Goal: Information Seeking & Learning: Learn about a topic

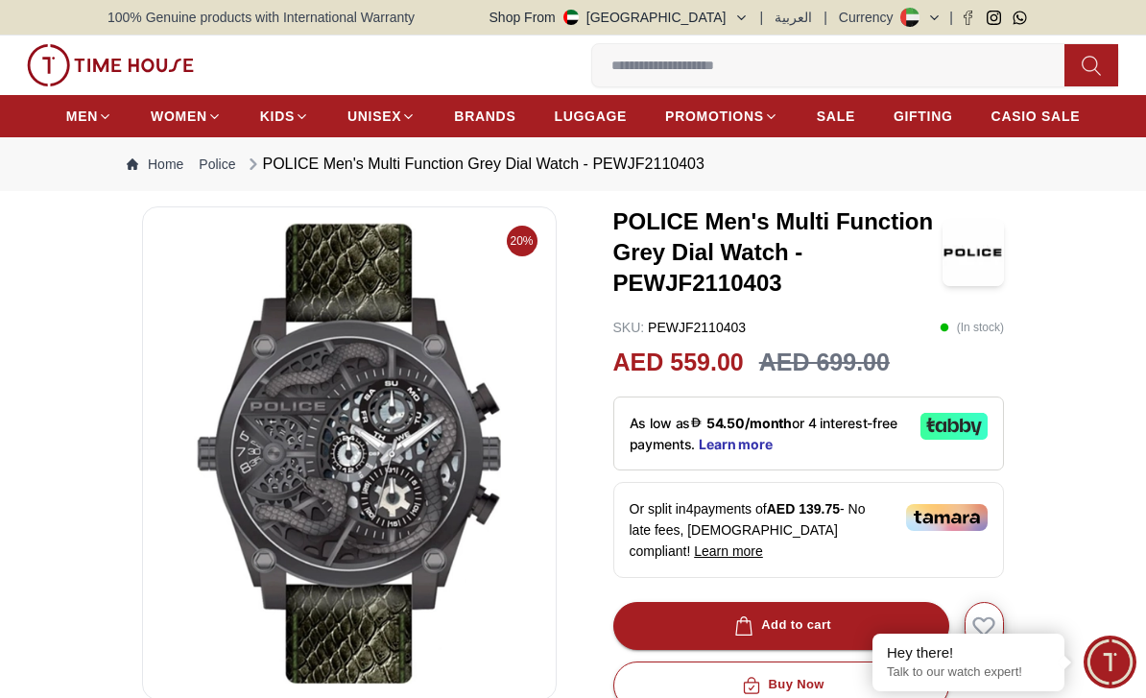
click at [210, 168] on link "Police" at bounding box center [217, 164] width 36 height 19
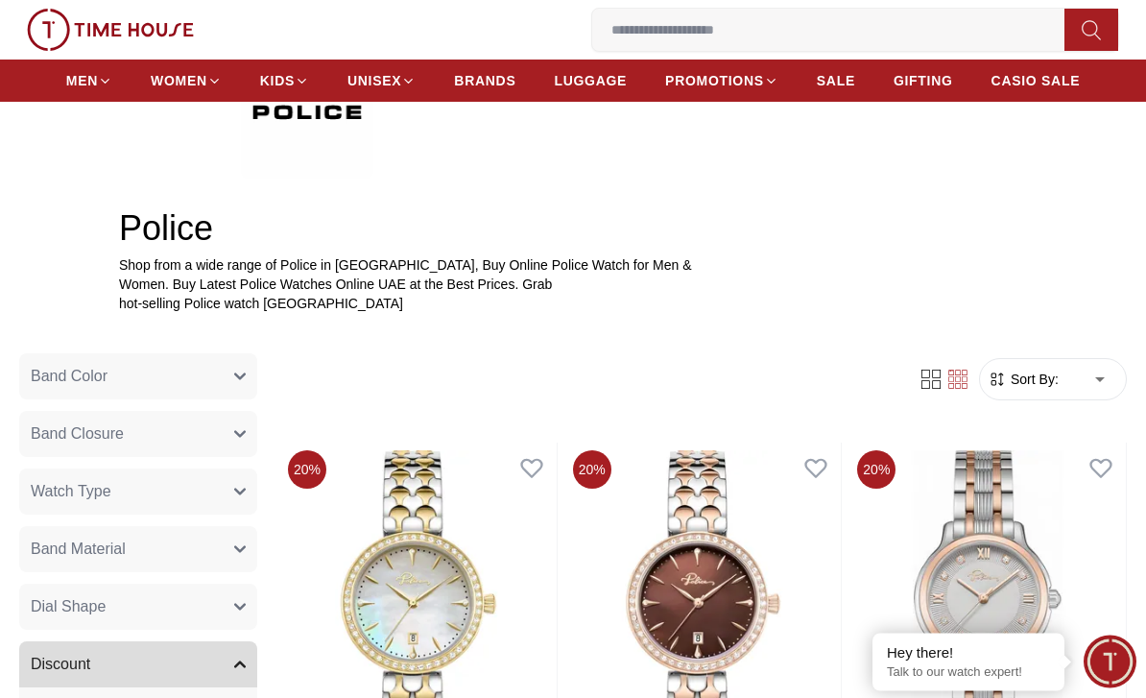
scroll to position [522, 0]
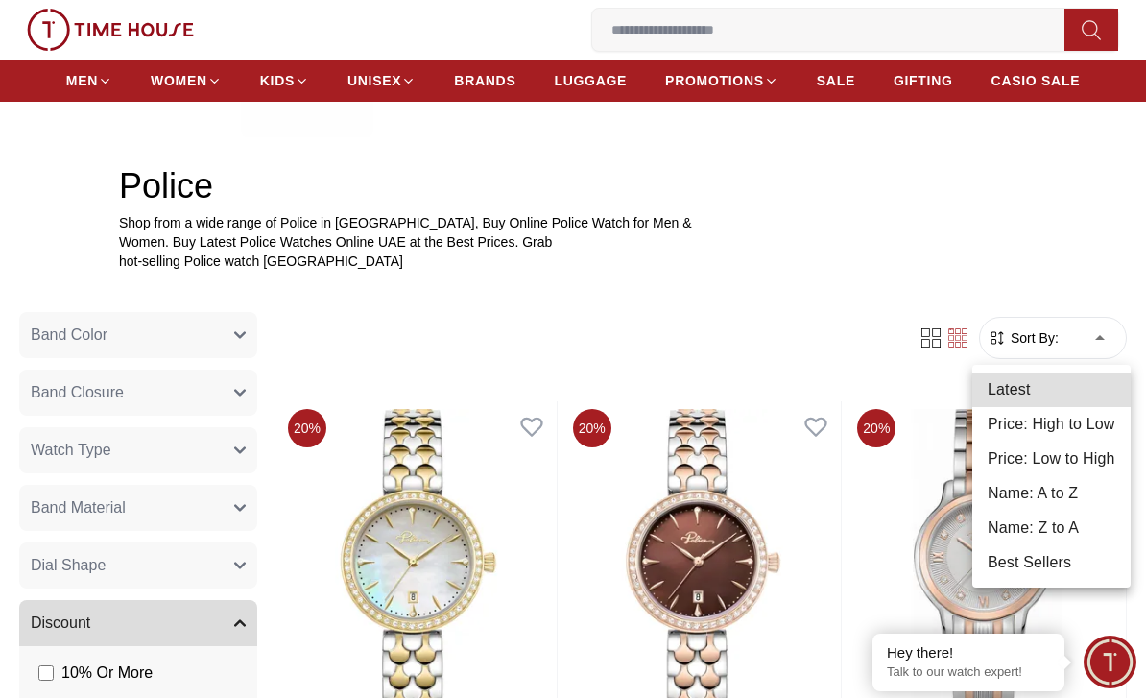
click at [1078, 328] on div at bounding box center [573, 349] width 1146 height 698
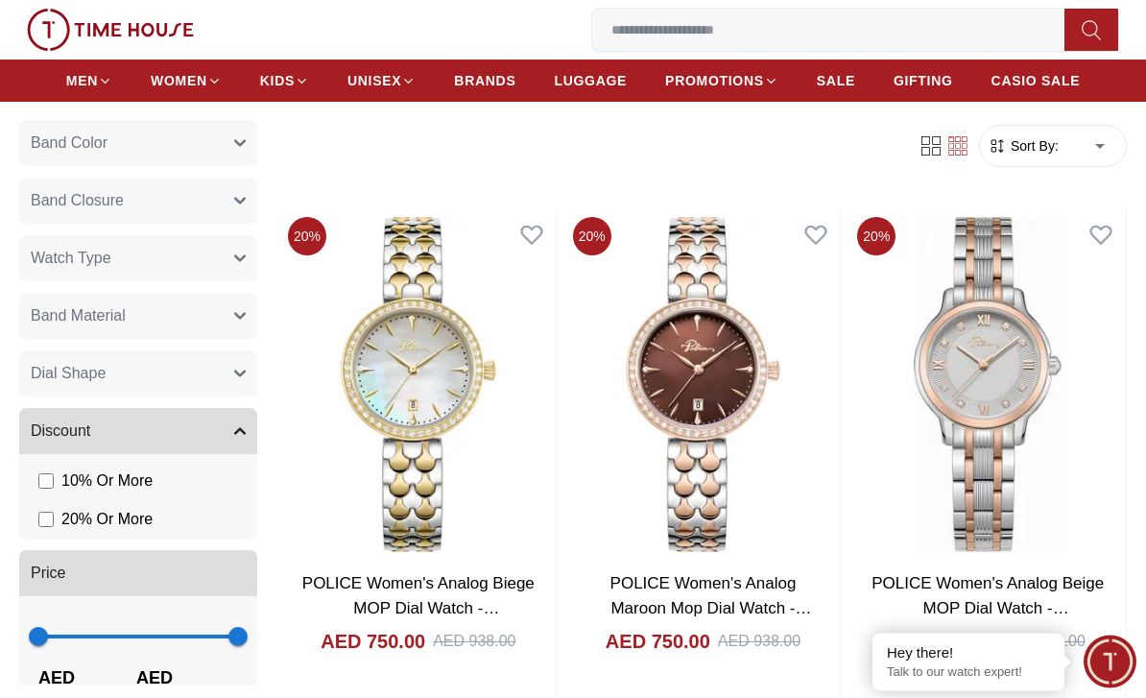
scroll to position [714, 0]
click at [81, 271] on button "Watch Type" at bounding box center [138, 258] width 238 height 46
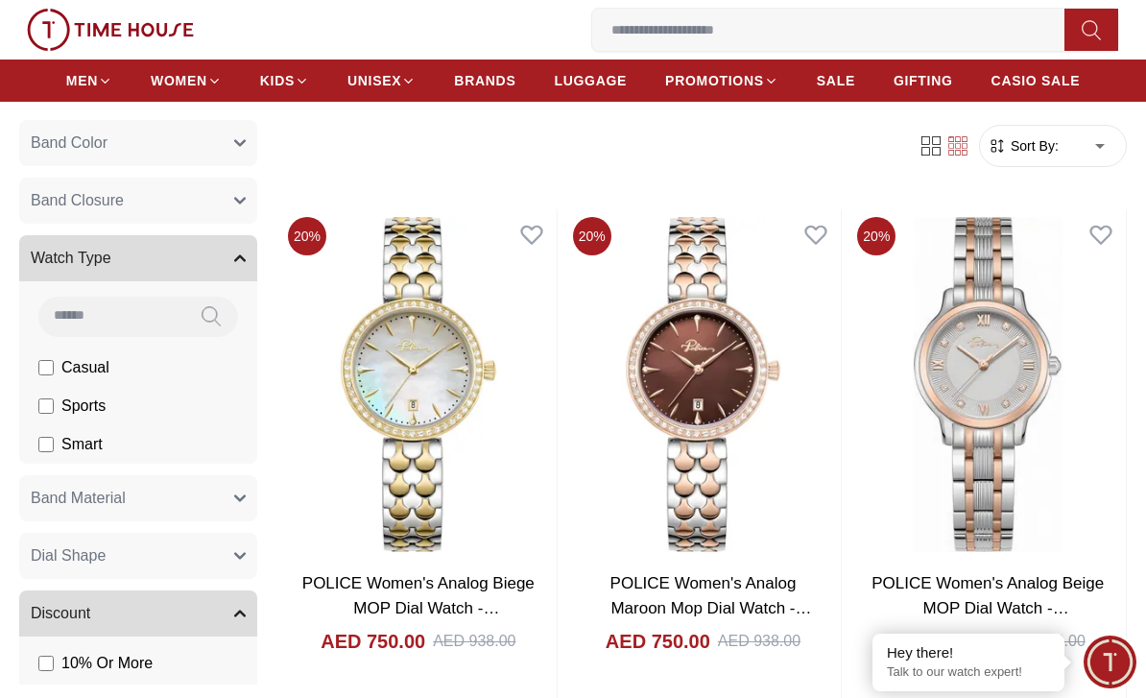
click at [98, 252] on span "Watch Type" at bounding box center [71, 258] width 81 height 23
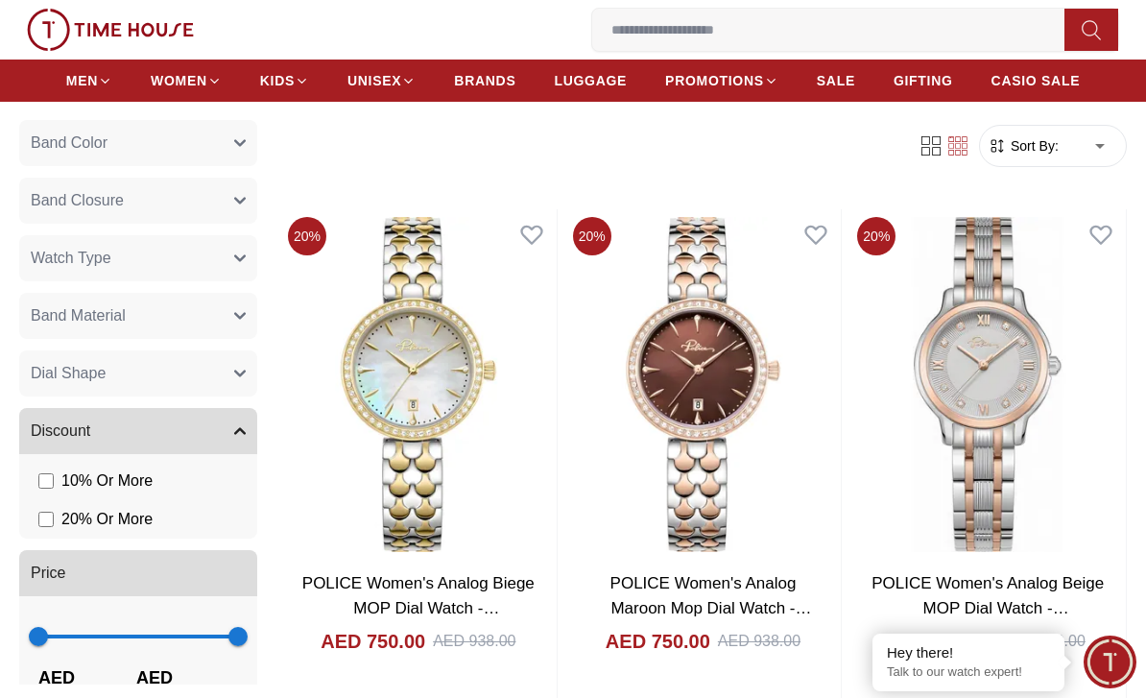
click at [58, 319] on span "Band Material" at bounding box center [78, 315] width 95 height 23
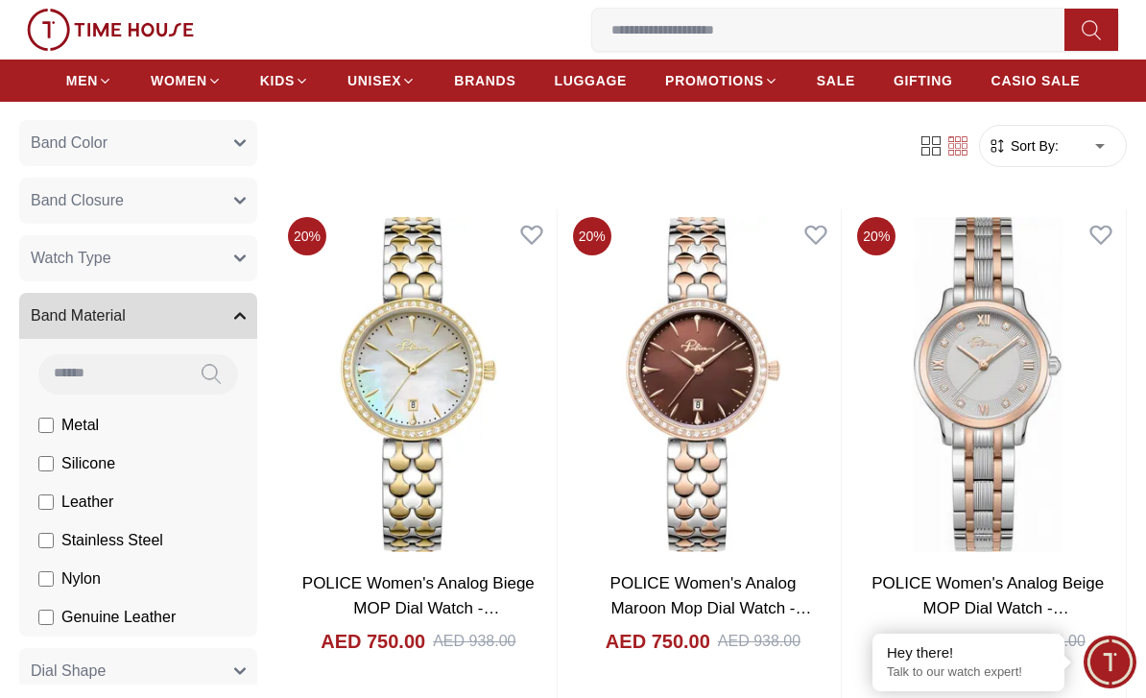
click at [69, 300] on button "Band Material" at bounding box center [138, 316] width 238 height 46
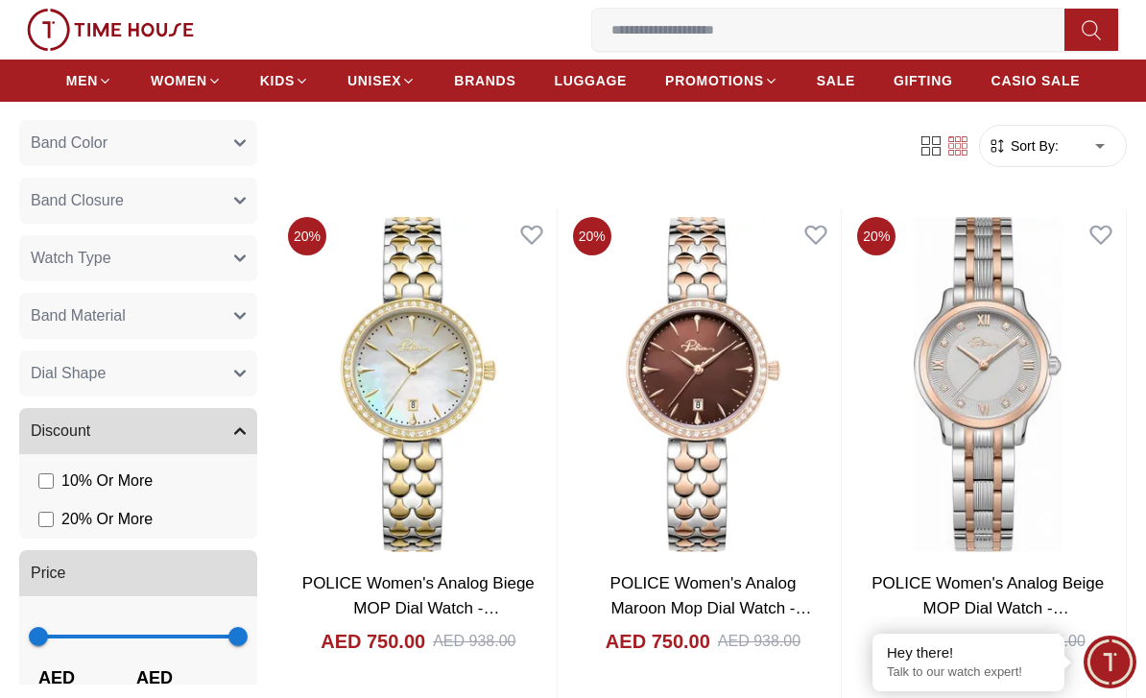
click at [45, 137] on span "Band Color" at bounding box center [69, 142] width 77 height 23
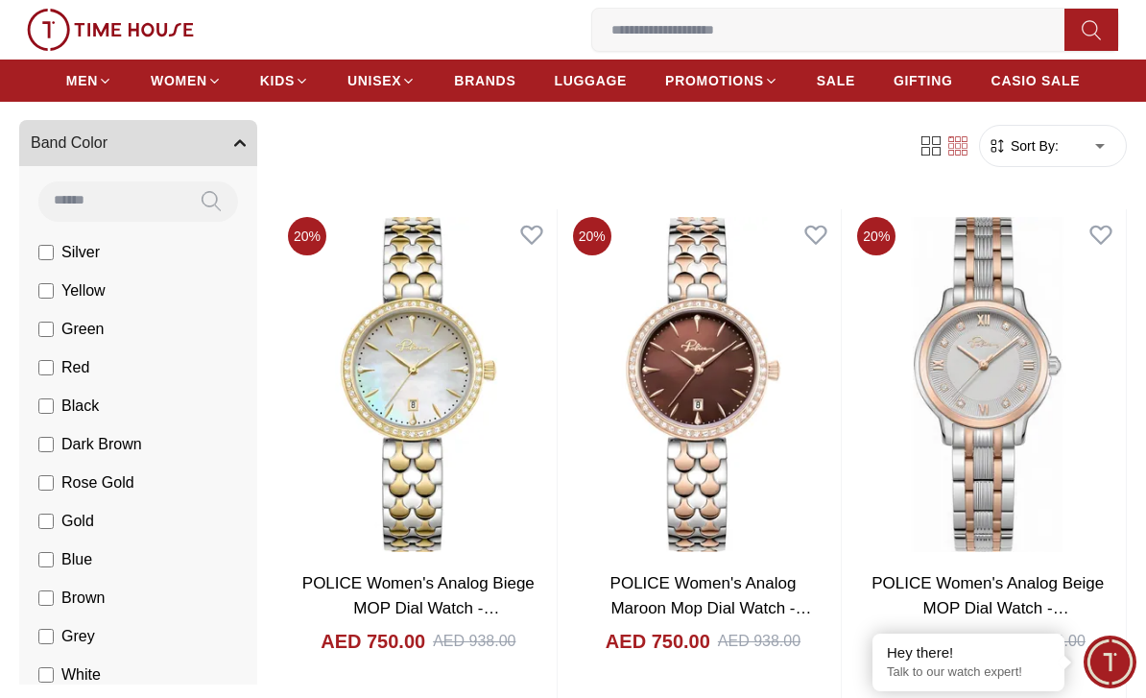
click at [51, 132] on span "Band Color" at bounding box center [69, 142] width 77 height 23
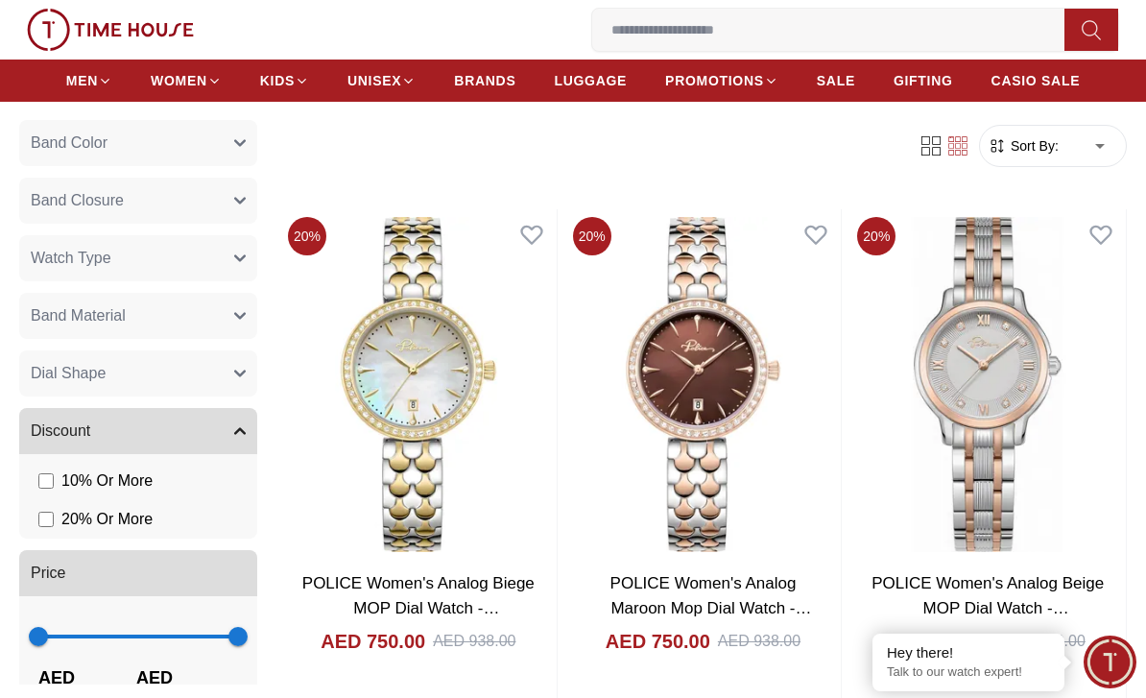
click at [56, 197] on span "Band Closure" at bounding box center [77, 200] width 93 height 23
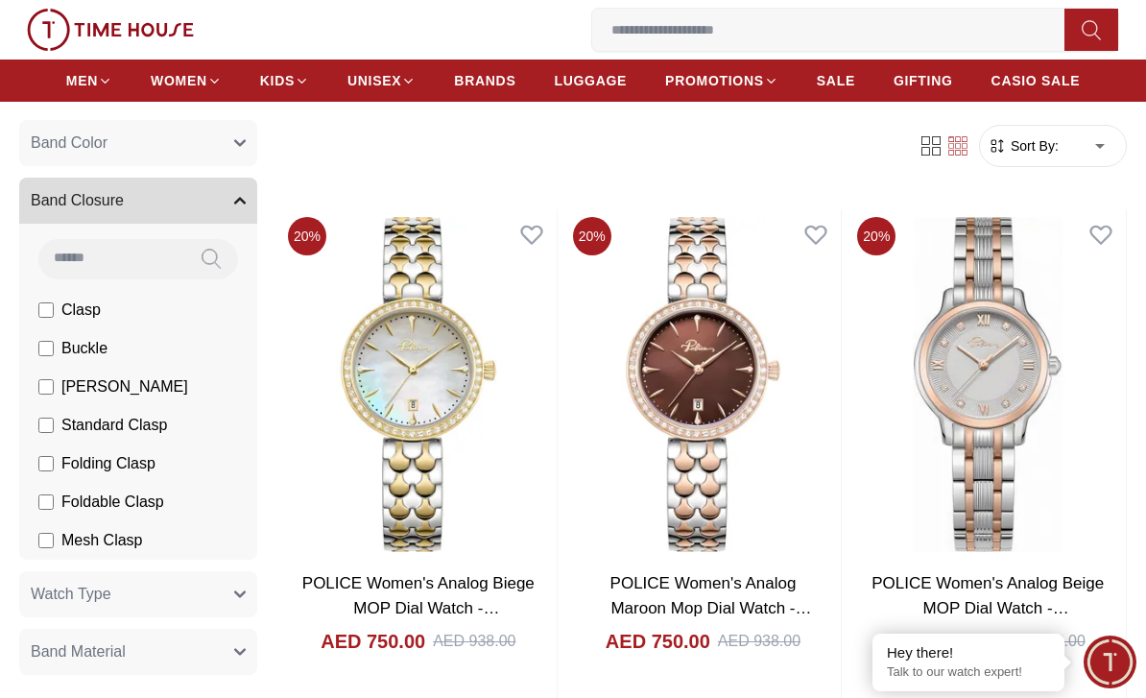
click at [69, 194] on span "Band Closure" at bounding box center [77, 200] width 93 height 23
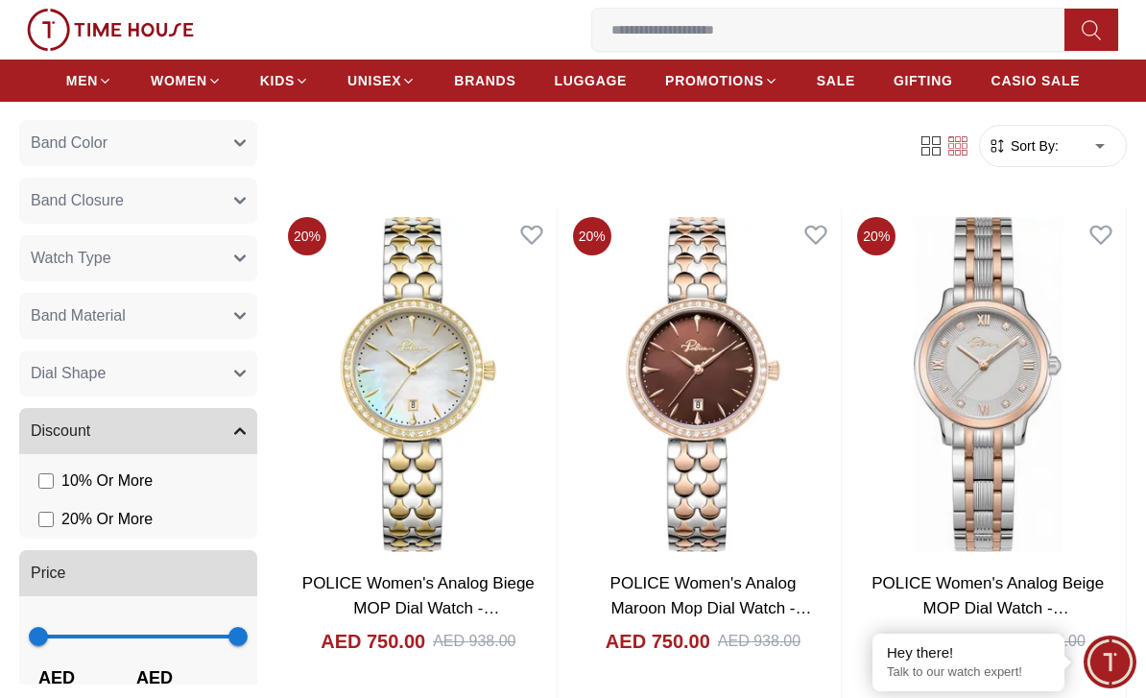
click at [86, 266] on span "Watch Type" at bounding box center [71, 258] width 81 height 23
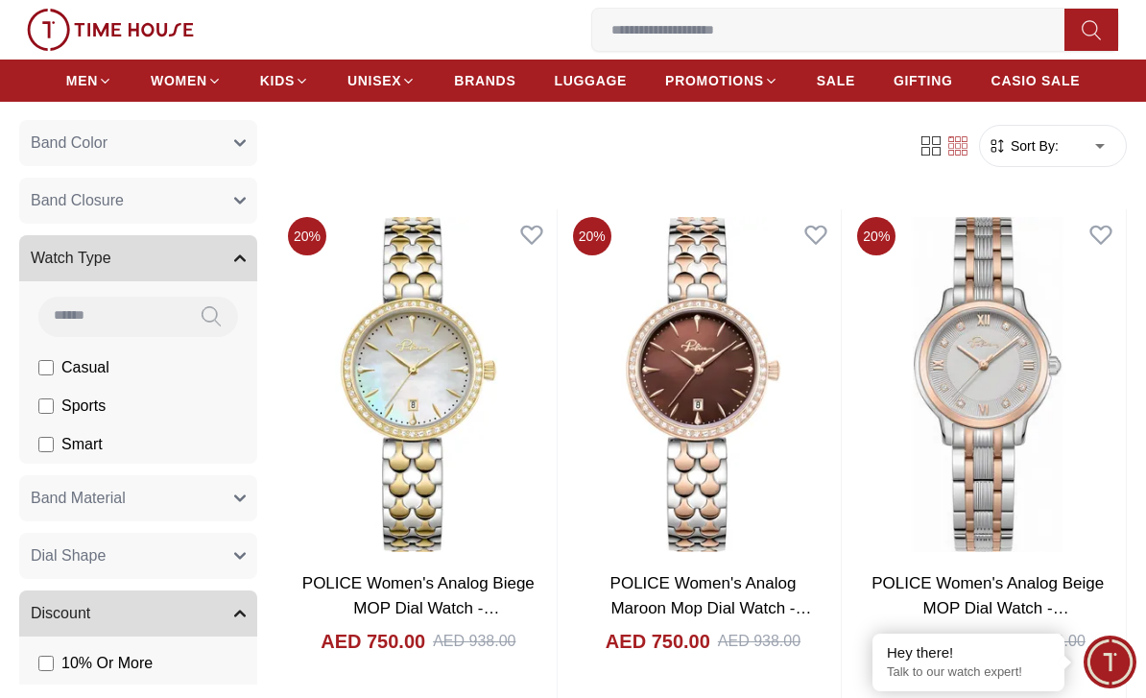
click at [80, 251] on span "Watch Type" at bounding box center [71, 258] width 81 height 23
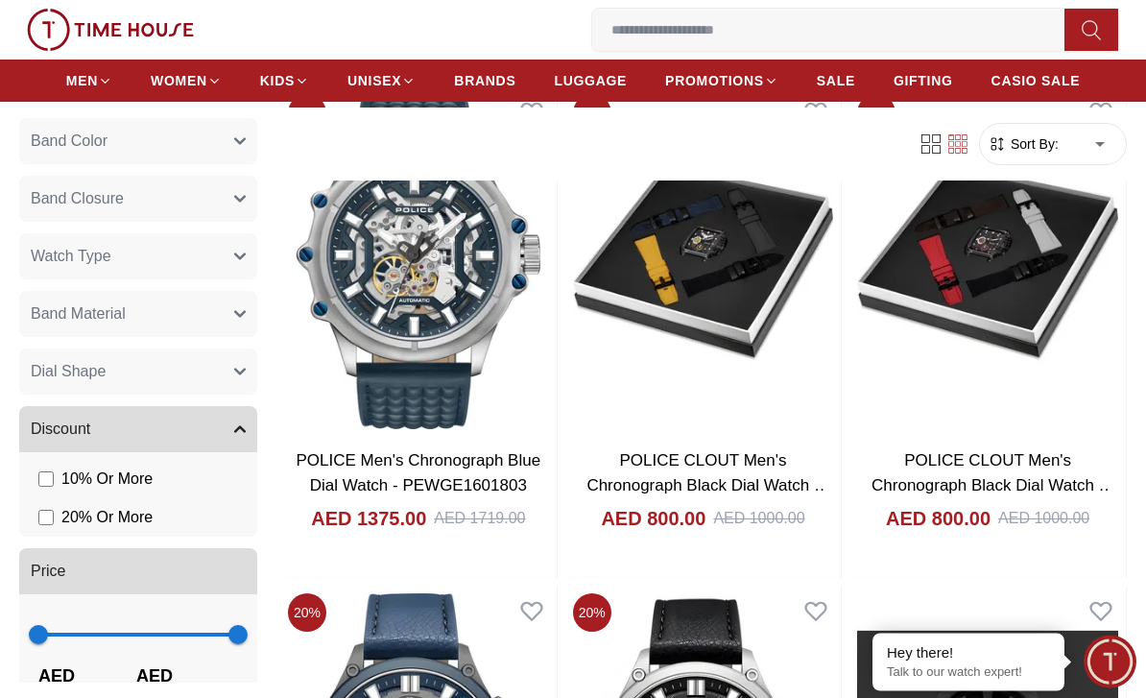
scroll to position [5304, 0]
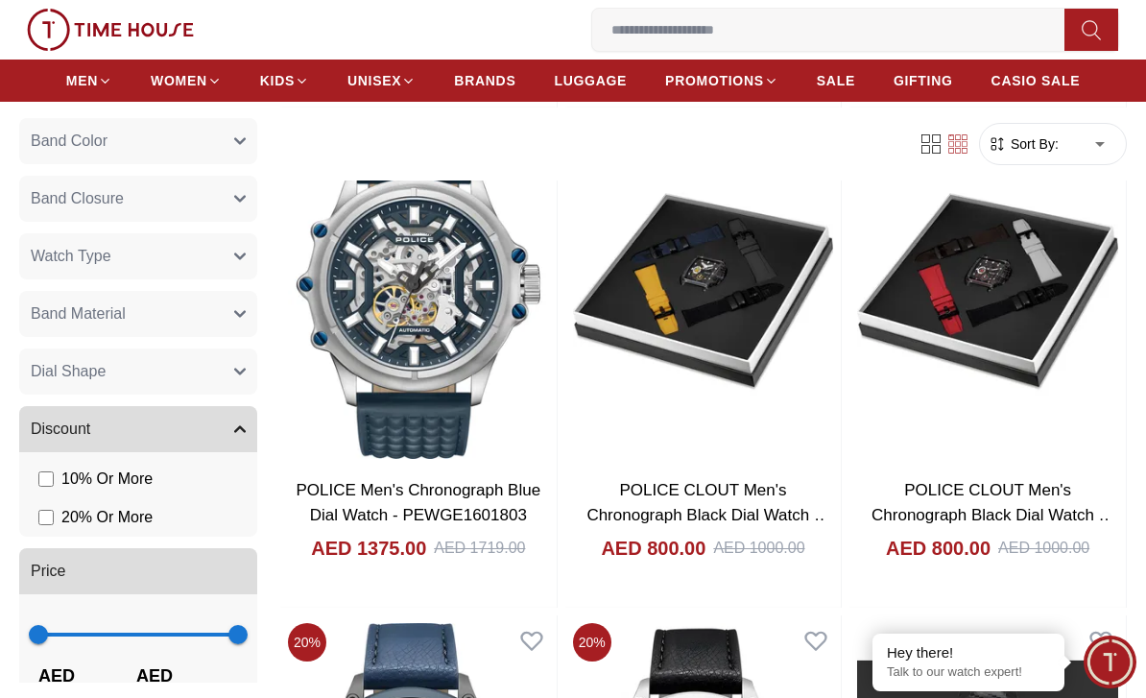
click at [61, 5] on div "0 Wishlist My Bag Help Our Stores My Account 0 Wishlist My Bag" at bounding box center [573, 30] width 1108 height 60
